Goal: Information Seeking & Learning: Check status

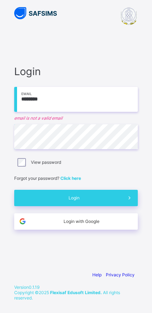
click at [94, 98] on input "********" at bounding box center [76, 99] width 124 height 25
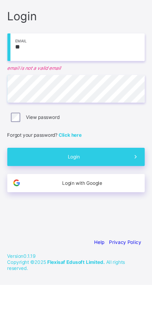
type input "*"
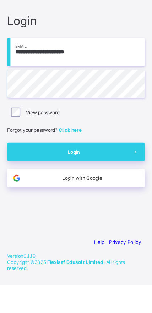
type input "**********"
click at [90, 191] on span "Login" at bounding box center [74, 193] width 95 height 5
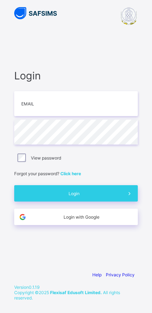
click at [82, 107] on input "email" at bounding box center [76, 103] width 124 height 25
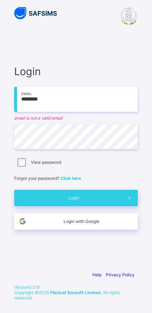
click at [95, 98] on input "********" at bounding box center [76, 99] width 124 height 25
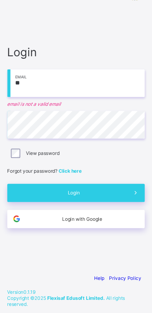
type input "*"
click at [88, 87] on input "********" at bounding box center [76, 99] width 124 height 25
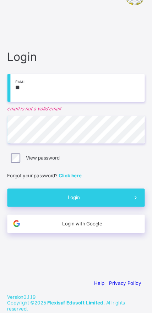
type input "*"
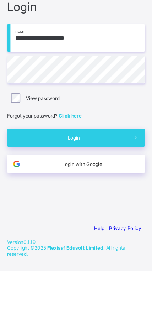
type input "**********"
click at [126, 190] on icon at bounding box center [129, 193] width 7 height 7
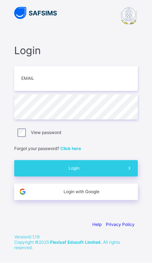
scroll to position [21, 0]
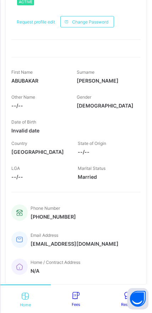
scroll to position [67, 0]
click at [124, 297] on icon at bounding box center [126, 295] width 11 height 9
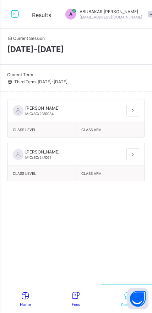
click at [136, 112] on icon at bounding box center [133, 110] width 6 height 5
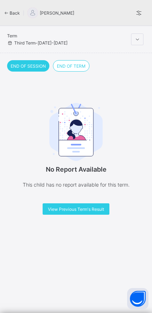
click at [75, 68] on span "END OF TERM" at bounding box center [71, 65] width 29 height 5
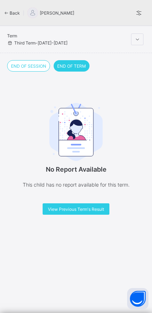
click at [33, 67] on span "END OF SESSION" at bounding box center [28, 65] width 35 height 5
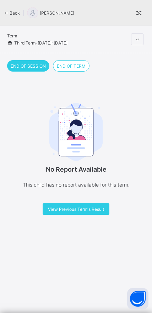
click at [11, 15] on div "Back" at bounding box center [14, 12] width 20 height 5
click at [10, 15] on div "Back" at bounding box center [14, 12] width 20 height 5
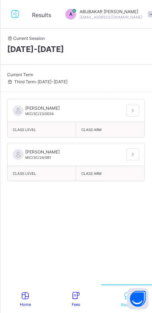
click at [134, 156] on icon at bounding box center [133, 154] width 6 height 5
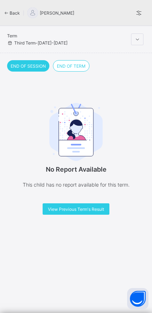
click at [99, 208] on span "View Previous Term's Result" at bounding box center [76, 209] width 56 height 5
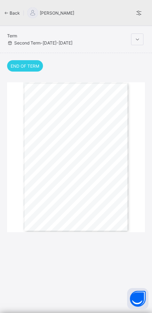
click at [99, 170] on div "END OF TERM REPORT | Second Term 2024-2025 STUDENT’S NAME: NANA ASMAU ABUBAKAR …" at bounding box center [76, 157] width 106 height 150
click at [11, 15] on div "Back" at bounding box center [14, 12] width 20 height 5
click at [10, 14] on div "Back" at bounding box center [14, 12] width 20 height 5
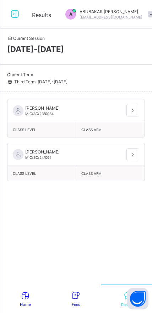
click at [21, 298] on icon at bounding box center [25, 295] width 11 height 9
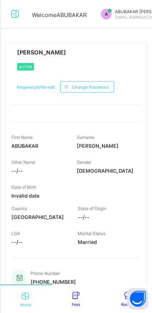
click at [76, 298] on icon at bounding box center [76, 295] width 11 height 9
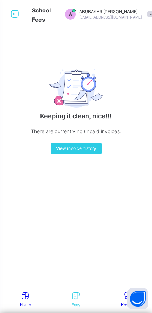
click at [25, 297] on icon at bounding box center [25, 295] width 11 height 9
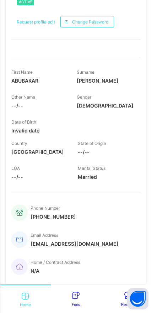
scroll to position [67, 0]
click at [125, 294] on icon at bounding box center [126, 295] width 11 height 9
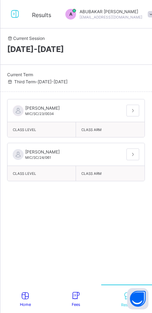
click at [130, 112] on icon at bounding box center [133, 110] width 6 height 5
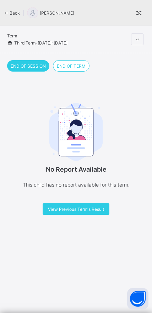
click at [103, 212] on span "View Previous Term's Result" at bounding box center [76, 209] width 56 height 5
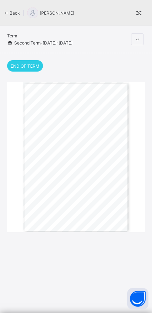
click at [10, 14] on div "Back" at bounding box center [14, 12] width 20 height 5
